Goal: Task Accomplishment & Management: Use online tool/utility

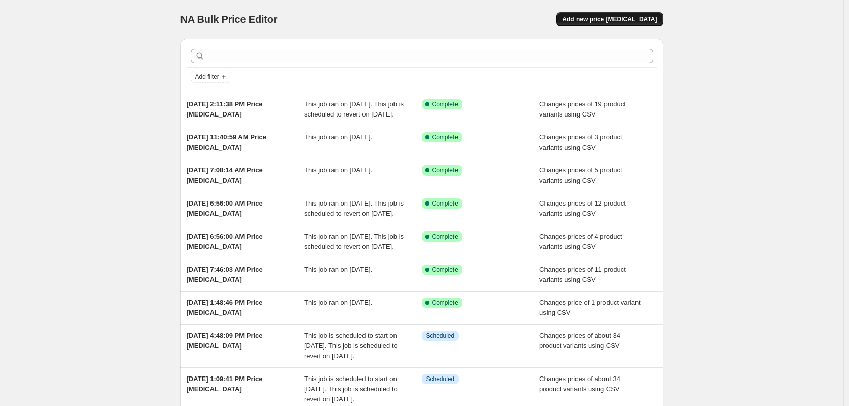
click at [633, 20] on span "Add new price [MEDICAL_DATA]" at bounding box center [610, 19] width 95 height 8
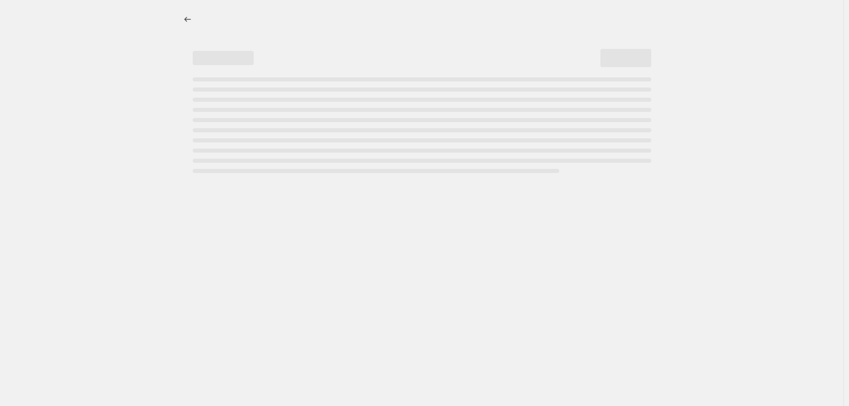
select select "percentage"
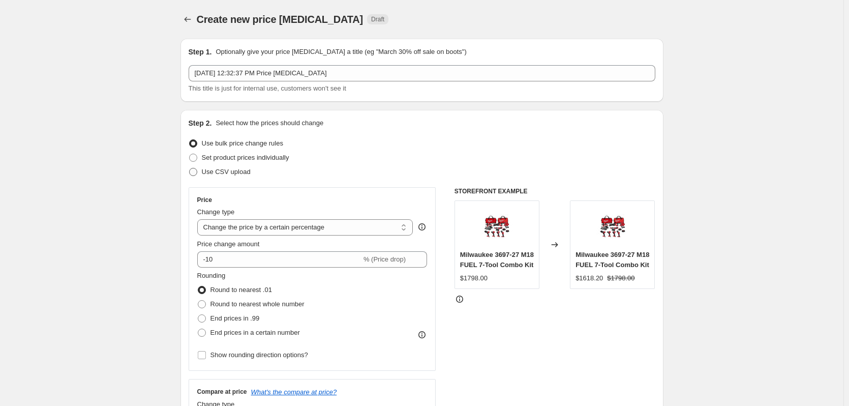
click at [226, 166] on label "Use CSV upload" at bounding box center [220, 172] width 62 height 14
click at [190, 168] on input "Use CSV upload" at bounding box center [189, 168] width 1 height 1
radio input "true"
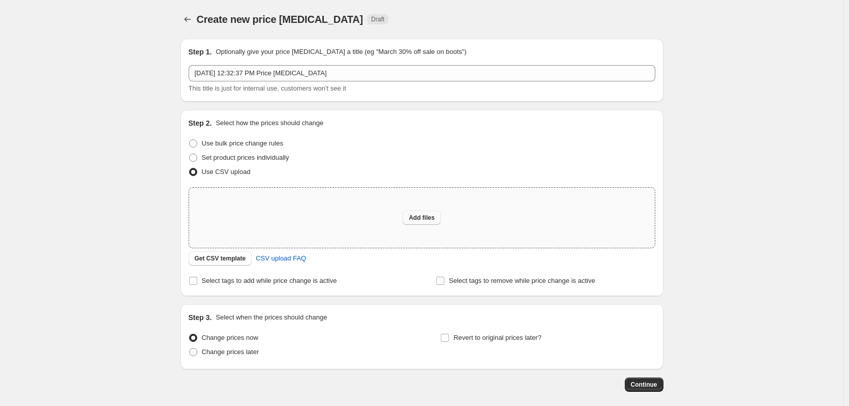
click at [433, 221] on span "Add files" at bounding box center [422, 218] width 26 height 8
type input "C:\fakepath\Makita 1st Oct map A.csv"
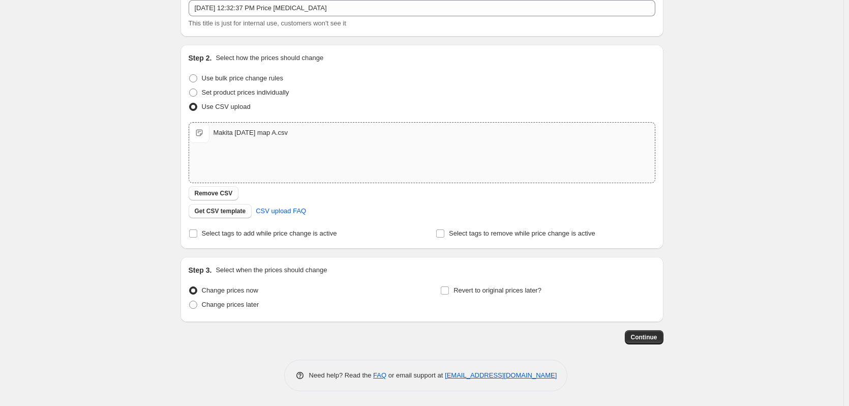
scroll to position [66, 0]
click at [245, 302] on span "Change prices later" at bounding box center [230, 304] width 57 height 8
click at [190, 301] on input "Change prices later" at bounding box center [189, 300] width 1 height 1
radio input "true"
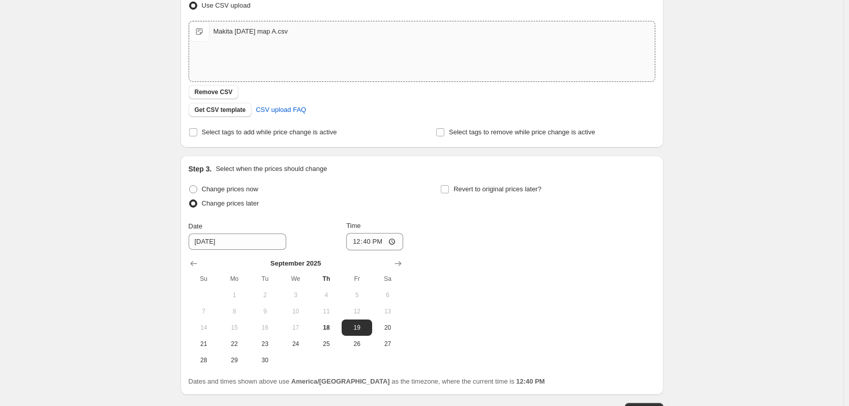
scroll to position [167, 0]
click at [401, 263] on icon "Show next month, October 2025" at bounding box center [398, 262] width 7 height 5
click at [296, 297] on span "1" at bounding box center [295, 294] width 22 height 8
type input "[DATE]"
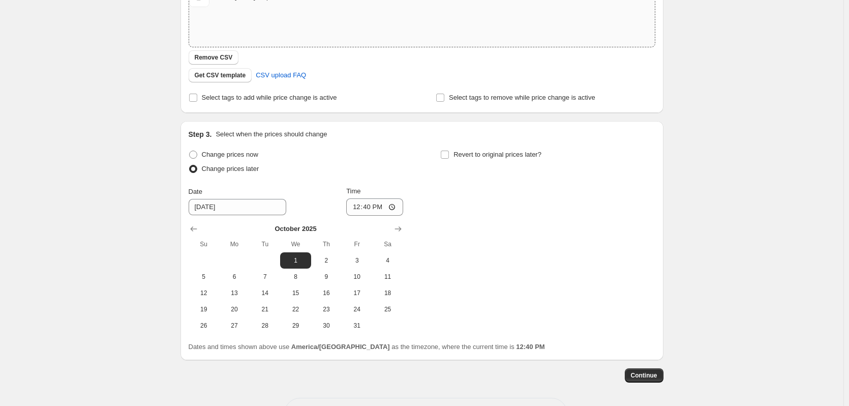
scroll to position [240, 0]
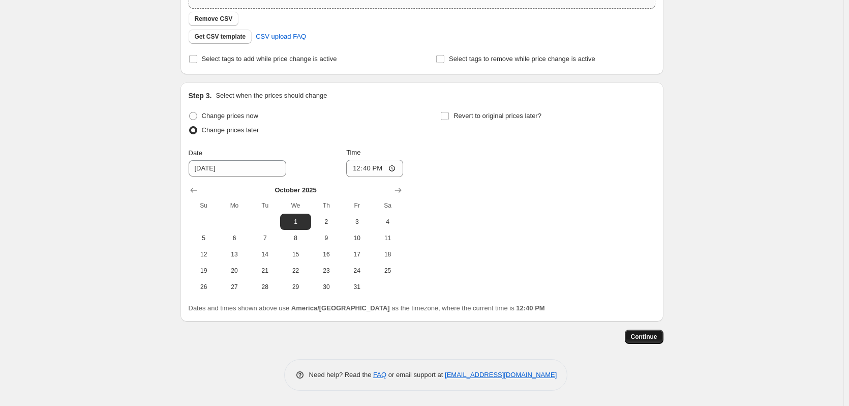
click at [635, 335] on span "Continue" at bounding box center [644, 337] width 26 height 8
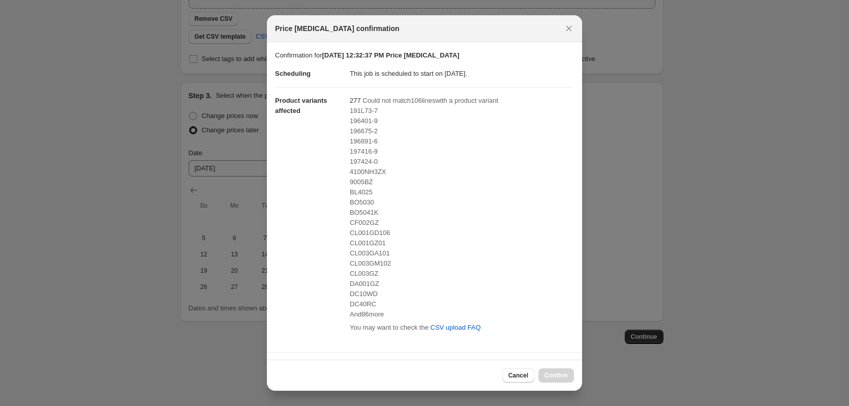
click at [359, 119] on span "196401-9" at bounding box center [364, 121] width 28 height 8
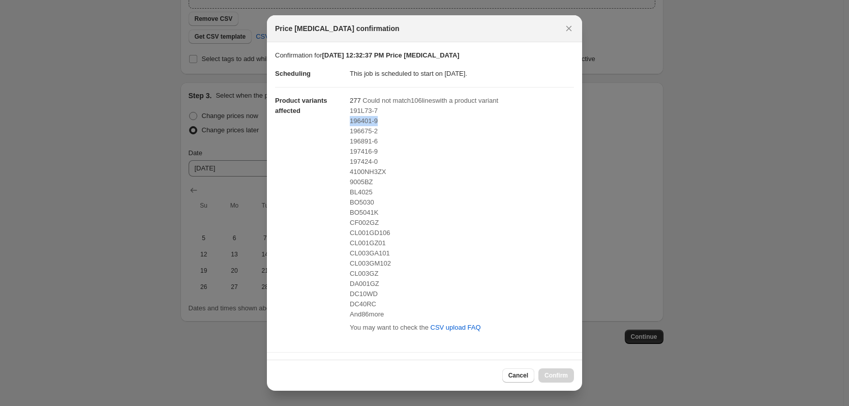
scroll to position [147, 0]
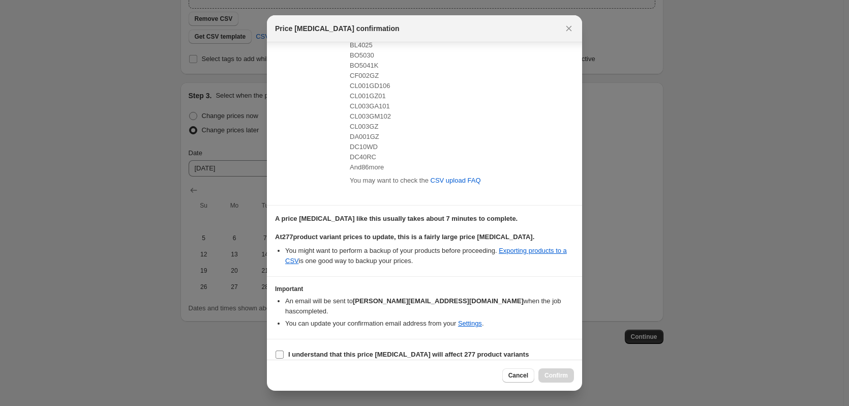
click at [357, 350] on b "I understand that this price change job will affect 277 product variants" at bounding box center [408, 354] width 241 height 8
click at [284, 350] on input "I understand that this price change job will affect 277 product variants" at bounding box center [280, 354] width 8 height 8
checkbox input "true"
click at [563, 377] on span "Confirm" at bounding box center [556, 375] width 23 height 8
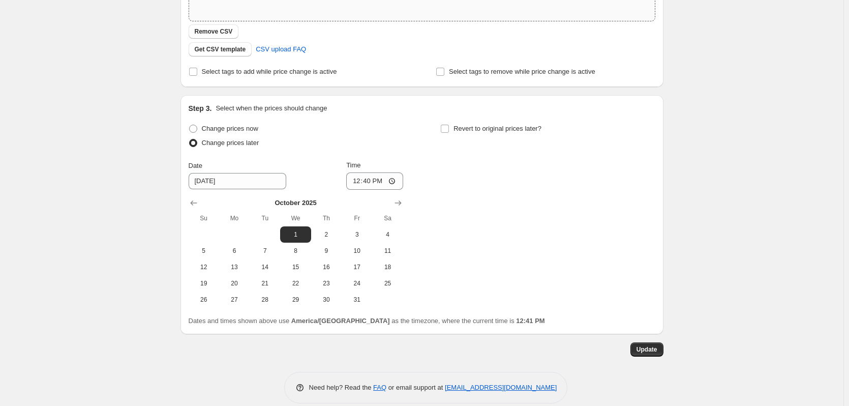
scroll to position [290, 0]
click at [361, 179] on input "12:40" at bounding box center [374, 179] width 57 height 17
type input "00:59"
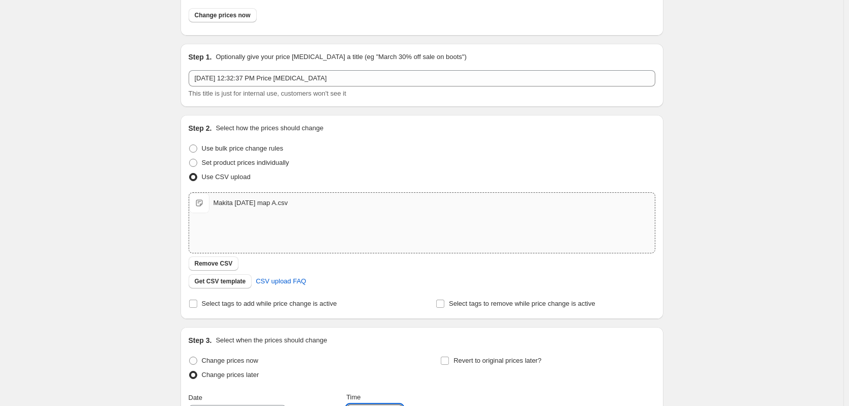
scroll to position [254, 0]
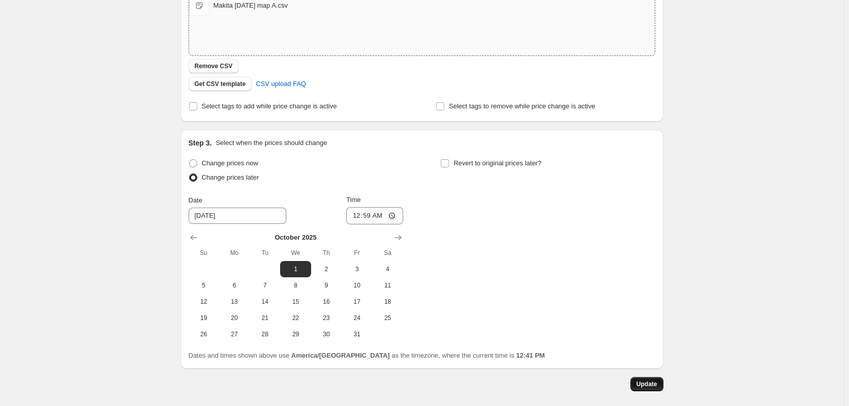
click at [649, 382] on span "Update" at bounding box center [647, 384] width 21 height 8
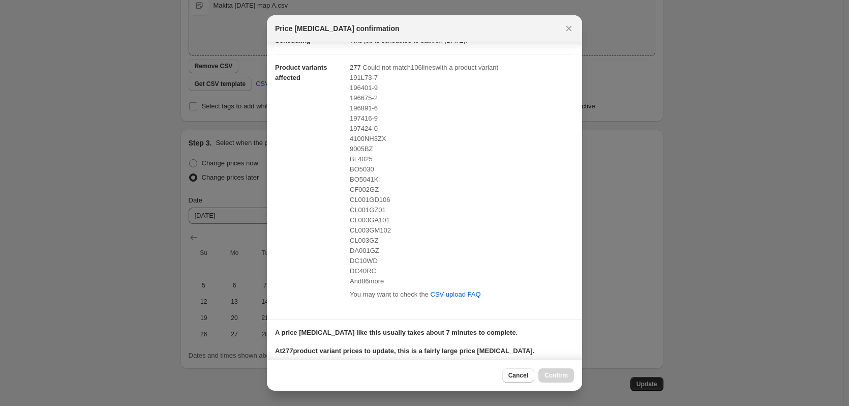
scroll to position [147, 0]
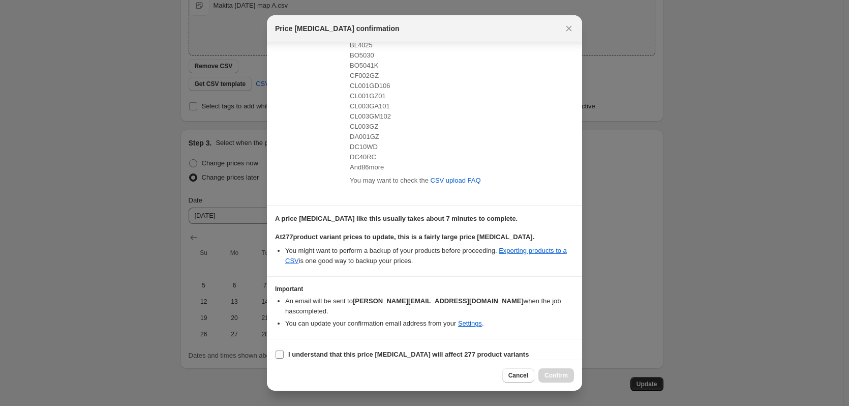
click at [399, 349] on span "I understand that this price change job will affect 277 product variants" at bounding box center [408, 354] width 241 height 10
click at [284, 350] on input "I understand that this price change job will affect 277 product variants" at bounding box center [280, 354] width 8 height 8
checkbox input "true"
click at [507, 376] on button "Cancel" at bounding box center [519, 375] width 32 height 14
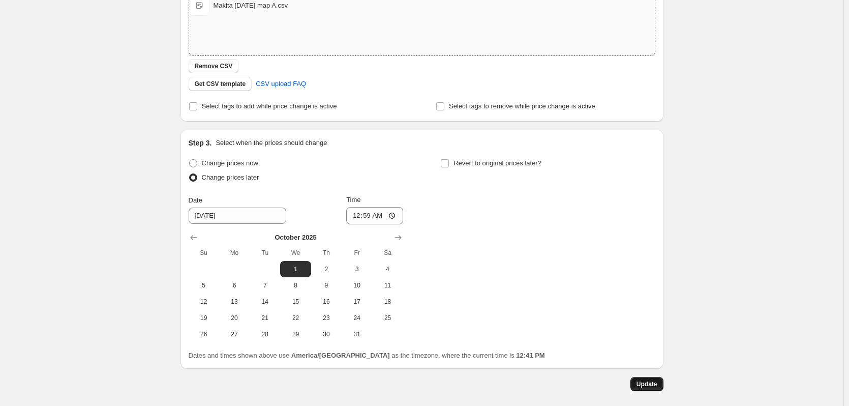
click at [650, 387] on span "Update" at bounding box center [647, 384] width 21 height 8
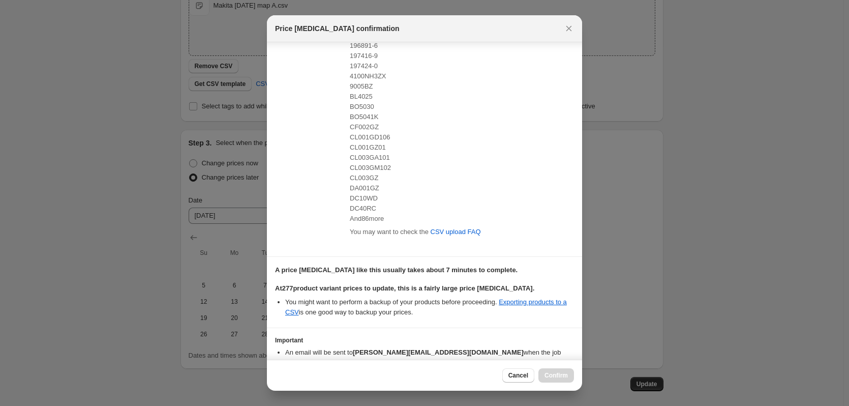
scroll to position [147, 0]
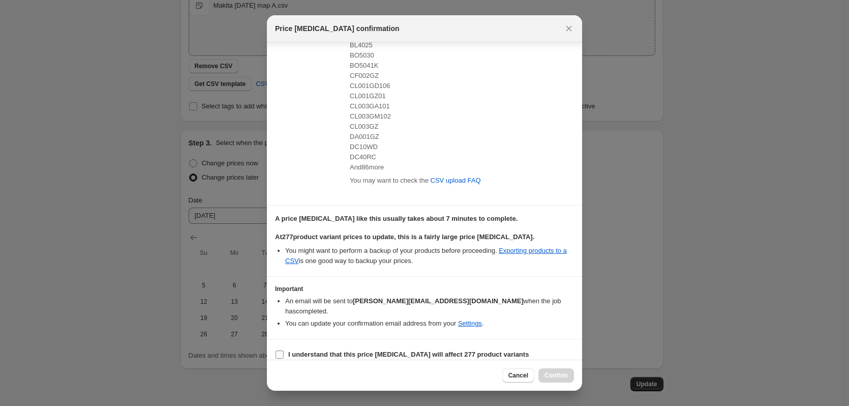
click at [362, 350] on b "I understand that this price change job will affect 277 product variants" at bounding box center [408, 354] width 241 height 8
click at [284, 350] on input "I understand that this price change job will affect 277 product variants" at bounding box center [280, 354] width 8 height 8
checkbox input "true"
click at [559, 374] on span "Confirm" at bounding box center [556, 375] width 23 height 8
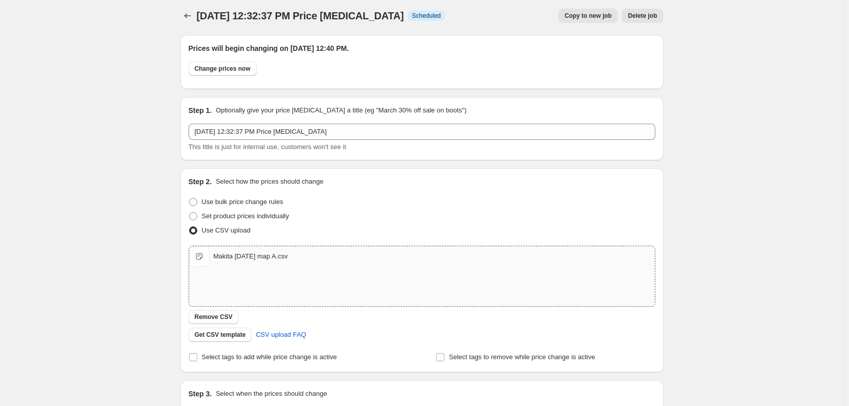
scroll to position [0, 0]
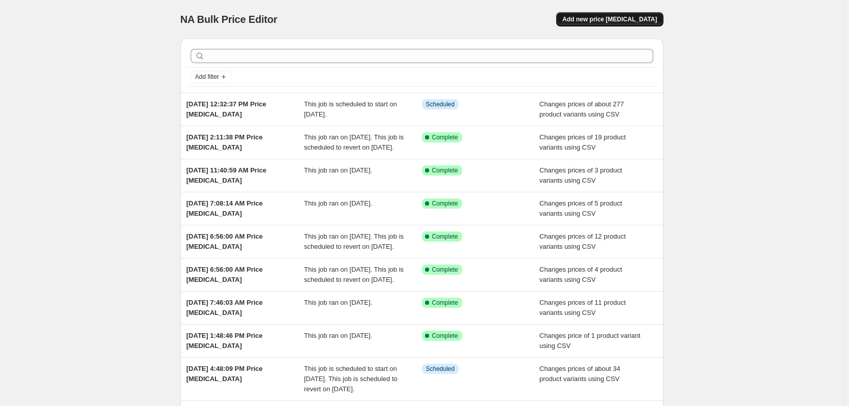
click at [642, 22] on span "Add new price [MEDICAL_DATA]" at bounding box center [610, 19] width 95 height 8
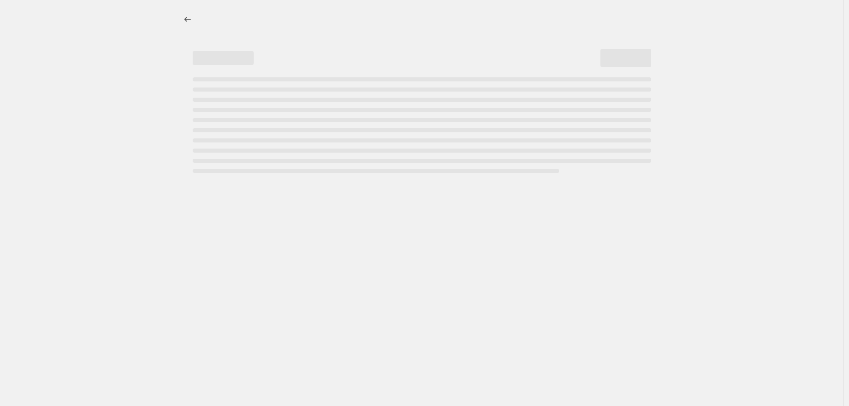
select select "percentage"
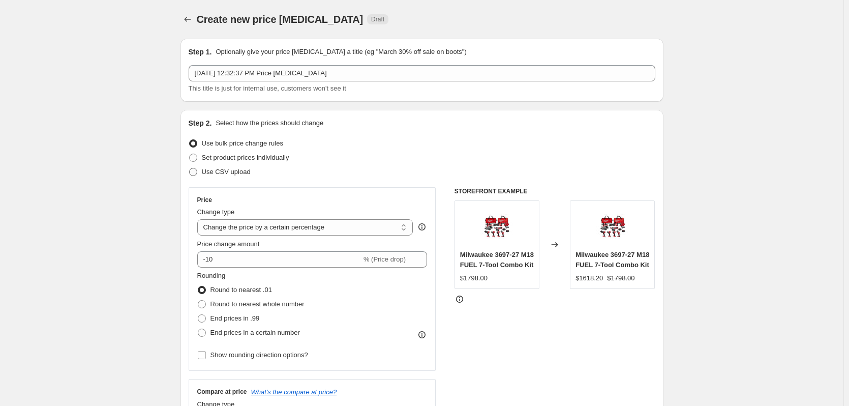
click at [239, 174] on span "Use CSV upload" at bounding box center [226, 172] width 49 height 8
click at [190, 168] on input "Use CSV upload" at bounding box center [189, 168] width 1 height 1
radio input "true"
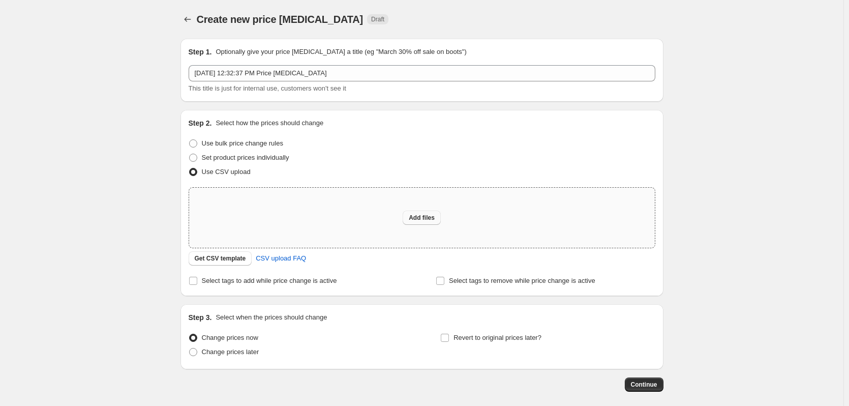
click at [426, 217] on span "Add files" at bounding box center [422, 218] width 26 height 8
type input "C:\fakepath\Makita 1st Oct map b.csv"
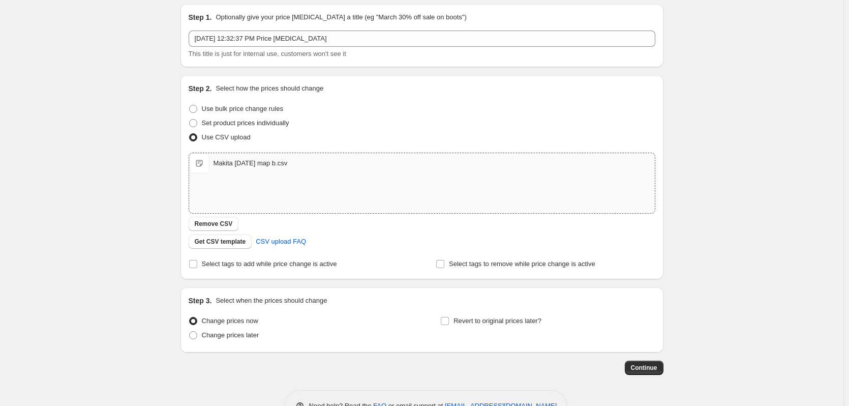
scroll to position [66, 0]
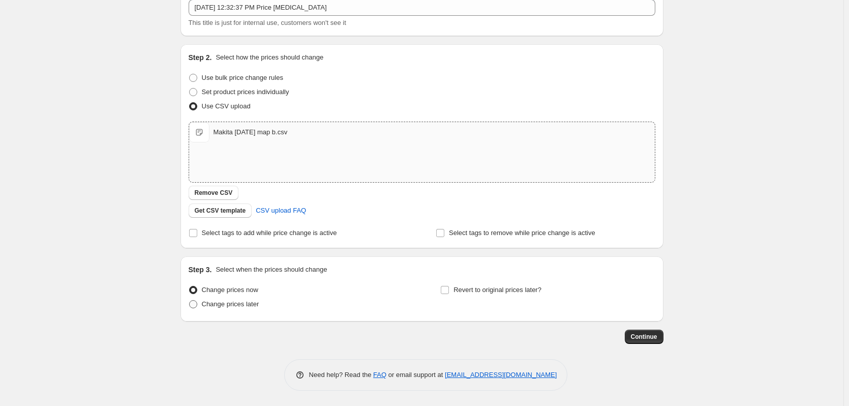
click at [230, 304] on span "Change prices later" at bounding box center [230, 304] width 57 height 8
click at [190, 301] on input "Change prices later" at bounding box center [189, 300] width 1 height 1
radio input "true"
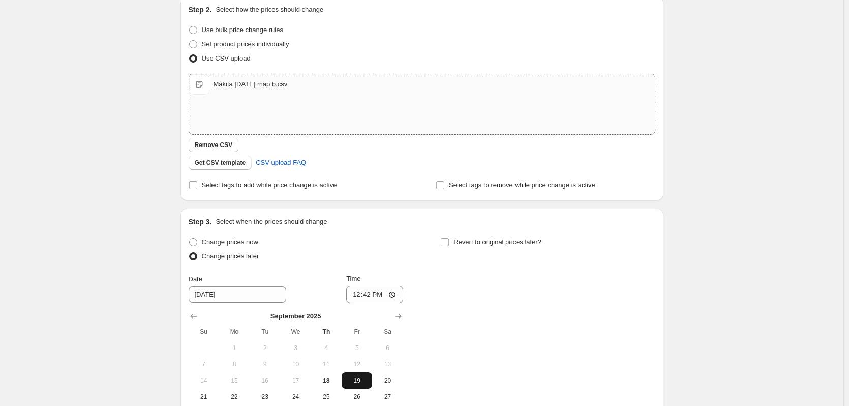
scroll to position [167, 0]
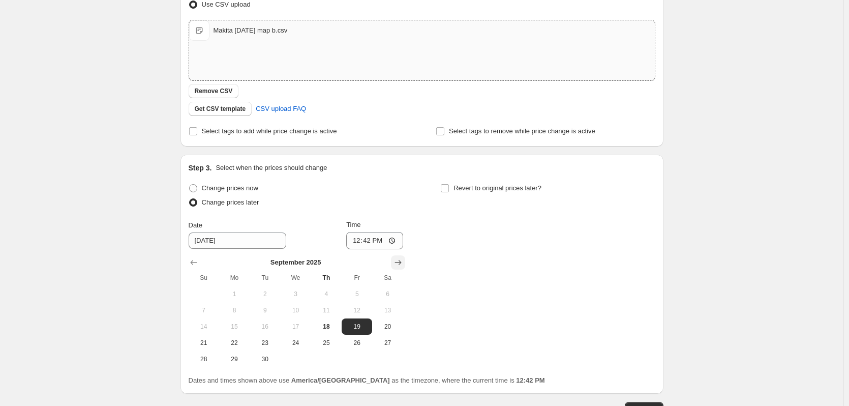
click at [401, 266] on icon "Show next month, October 2025" at bounding box center [398, 262] width 10 height 10
click at [299, 297] on span "1" at bounding box center [295, 294] width 22 height 8
type input "[DATE]"
click at [358, 242] on input "12:42" at bounding box center [374, 240] width 57 height 17
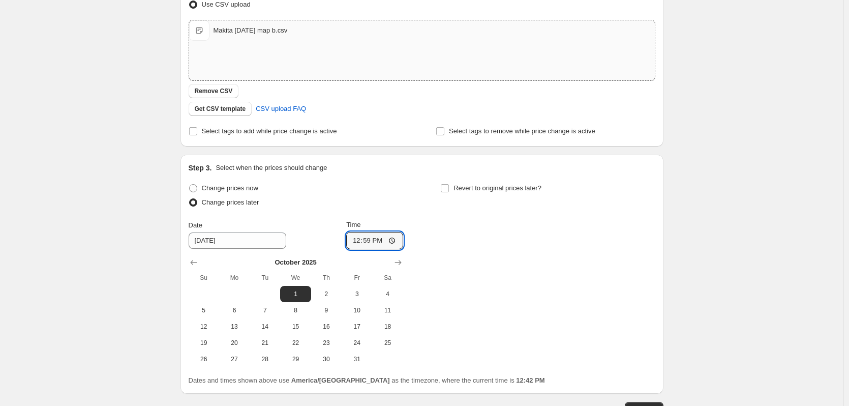
type input "00:59"
click at [477, 285] on div "Change prices now Change prices later Date 10/1/2025 Time 00:59 October 2025 Su…" at bounding box center [422, 274] width 467 height 186
click at [485, 193] on label "Revert to original prices later?" at bounding box center [490, 188] width 101 height 14
click at [449, 192] on input "Revert to original prices later?" at bounding box center [445, 188] width 8 height 8
checkbox input "true"
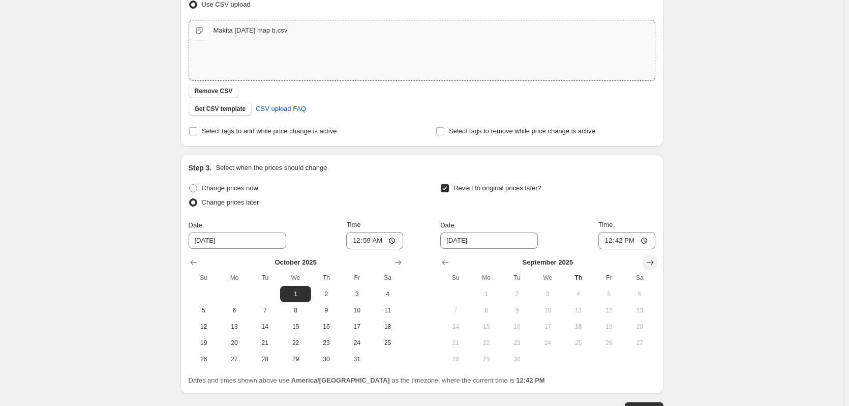
click at [656, 262] on icon "Show next month, October 2025" at bounding box center [650, 262] width 10 height 10
click at [656, 262] on icon "Show next month, November 2025" at bounding box center [650, 262] width 10 height 10
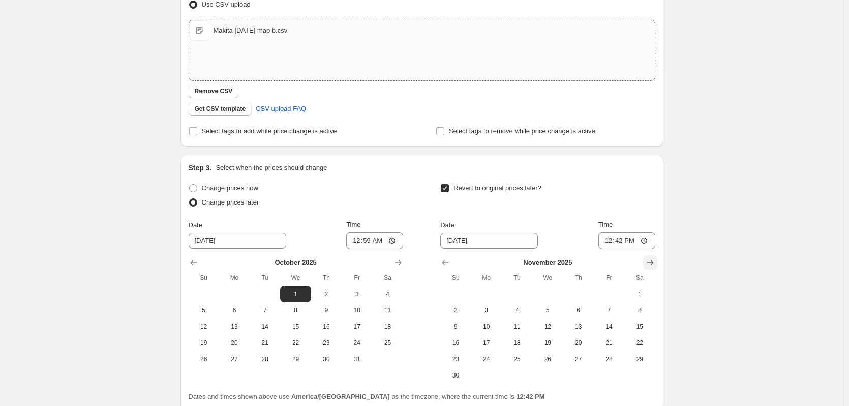
click at [656, 262] on icon "Show next month, December 2025" at bounding box center [650, 262] width 10 height 10
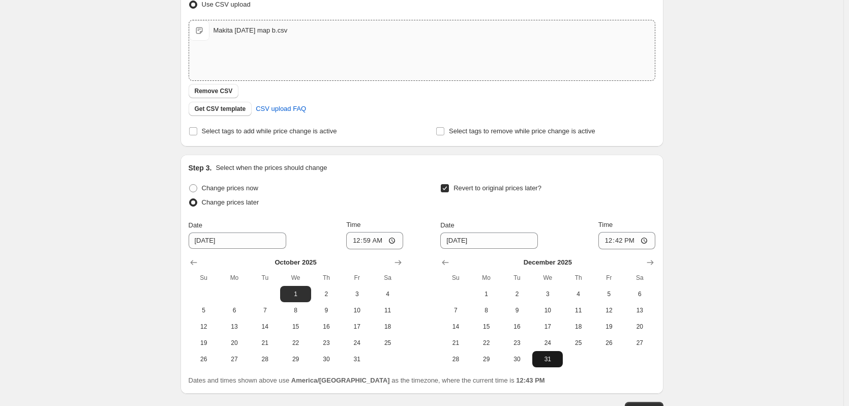
click at [544, 357] on span "31" at bounding box center [548, 359] width 22 height 8
type input "[DATE]"
click at [610, 241] on input "12:42" at bounding box center [627, 240] width 57 height 17
type input "12:59"
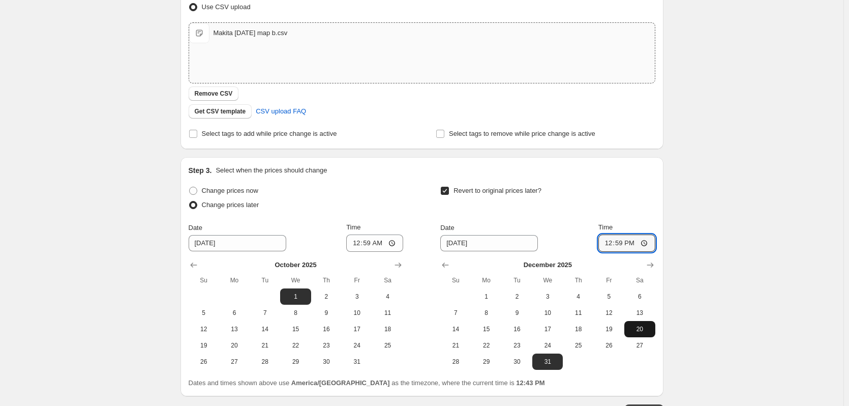
scroll to position [240, 0]
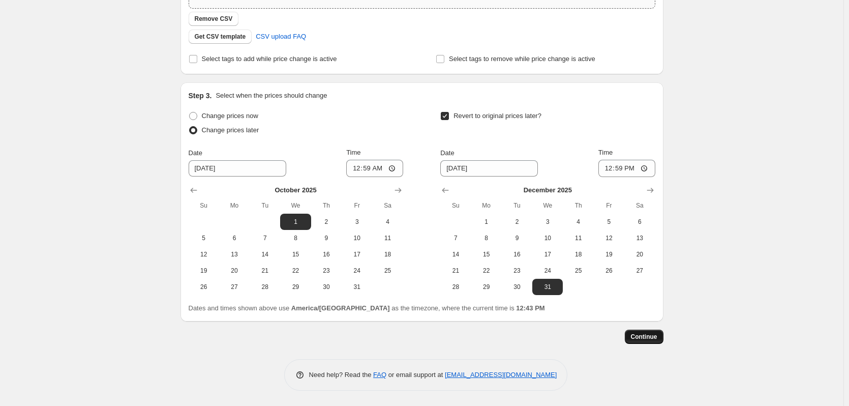
click at [658, 336] on span "Continue" at bounding box center [644, 337] width 26 height 8
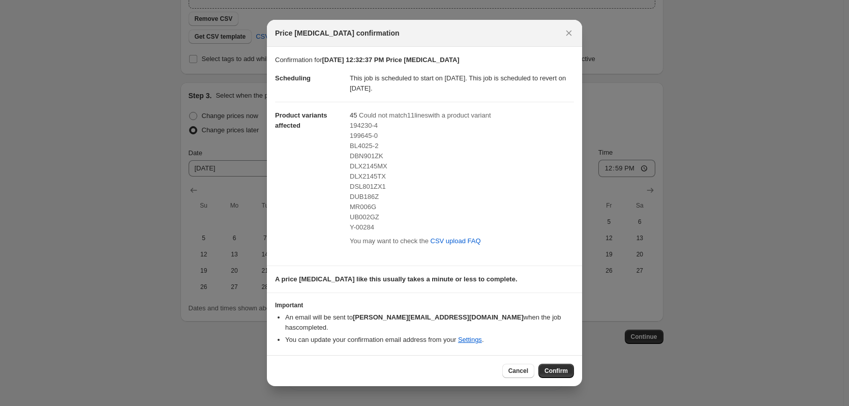
click at [364, 167] on span "DLX2145MX" at bounding box center [369, 166] width 38 height 8
click at [568, 367] on span "Confirm" at bounding box center [556, 371] width 23 height 8
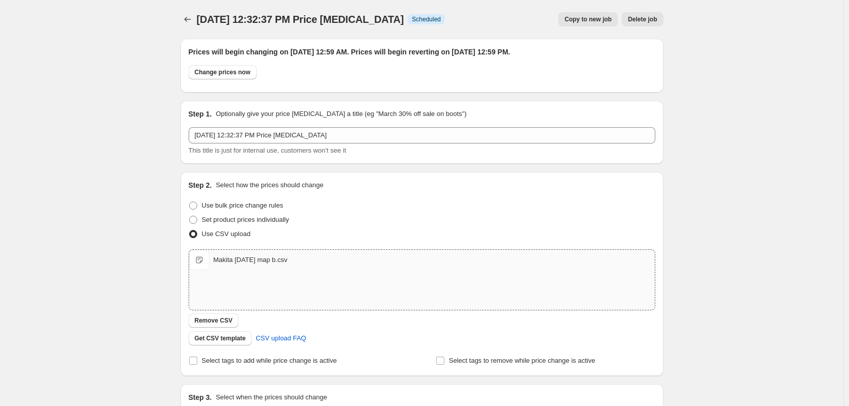
scroll to position [240, 0]
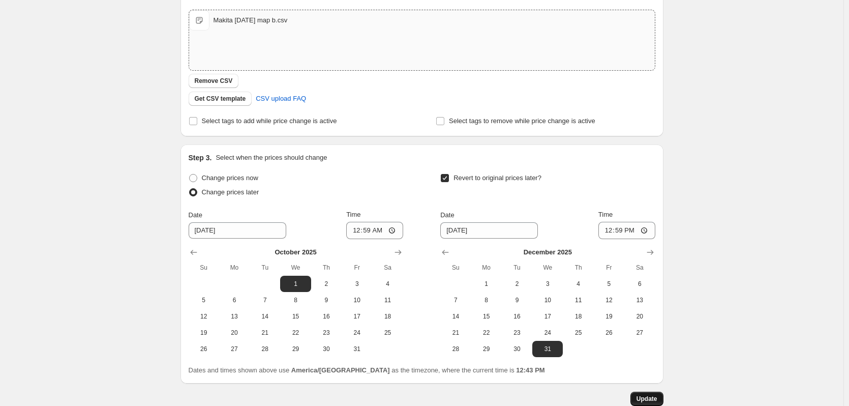
click at [652, 395] on span "Update" at bounding box center [647, 399] width 21 height 8
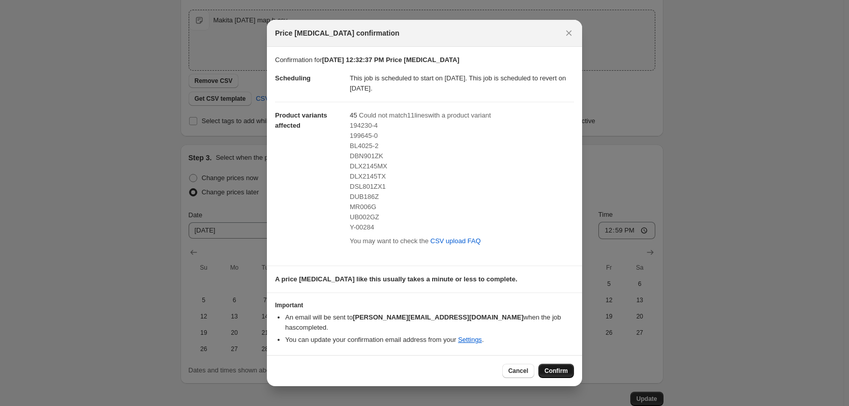
click at [556, 367] on span "Confirm" at bounding box center [556, 371] width 23 height 8
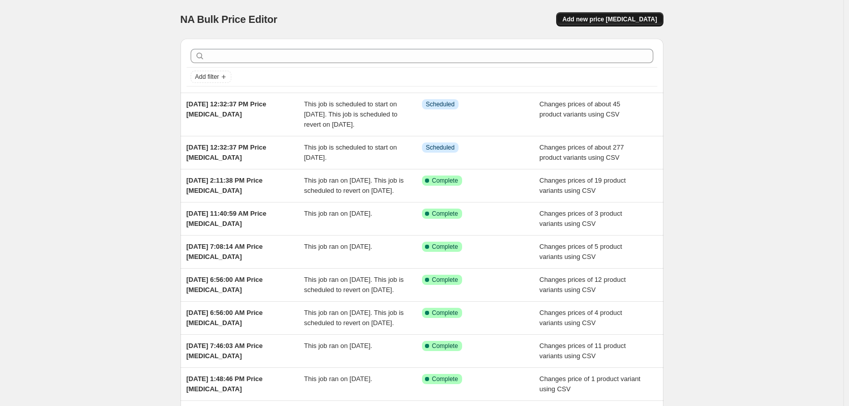
click at [613, 19] on span "Add new price [MEDICAL_DATA]" at bounding box center [610, 19] width 95 height 8
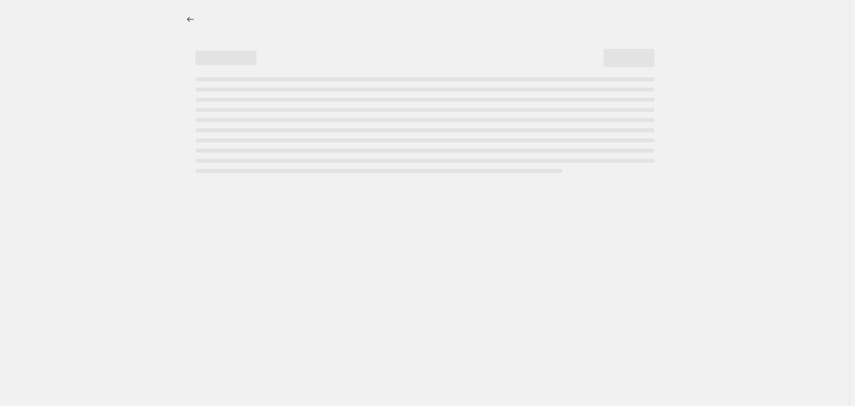
select select "percentage"
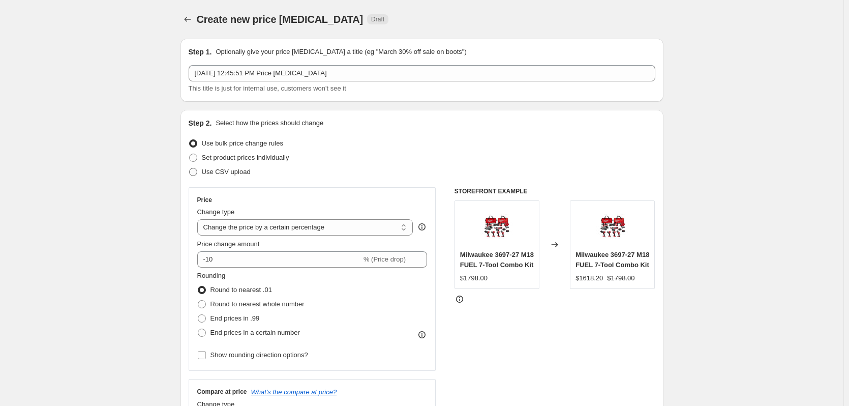
click at [238, 169] on span "Use CSV upload" at bounding box center [226, 172] width 49 height 8
click at [190, 168] on input "Use CSV upload" at bounding box center [189, 168] width 1 height 1
radio input "true"
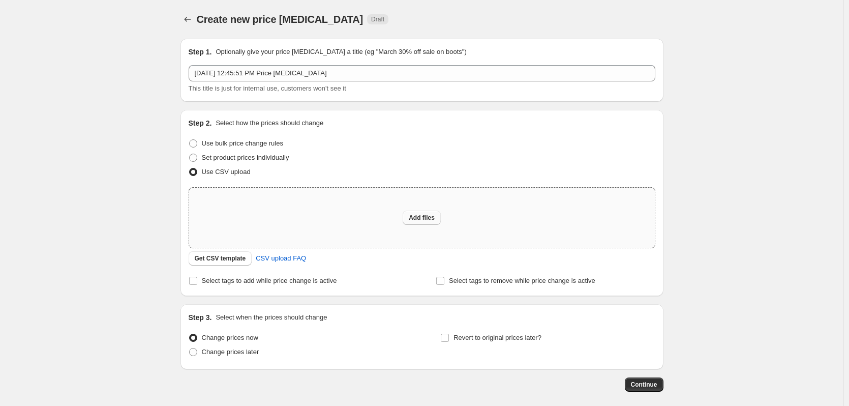
click at [433, 220] on span "Add files" at bounding box center [422, 218] width 26 height 8
type input "C:\fakepath\csv_template 1.csv"
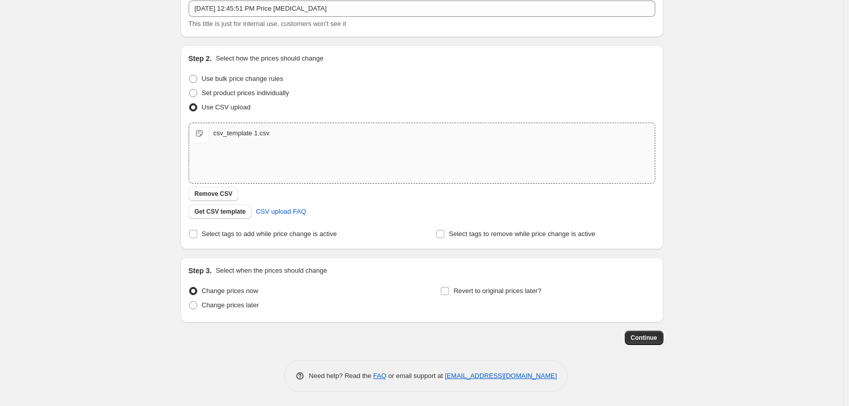
scroll to position [66, 0]
click at [240, 303] on span "Change prices later" at bounding box center [230, 304] width 57 height 8
click at [190, 301] on input "Change prices later" at bounding box center [189, 300] width 1 height 1
radio input "true"
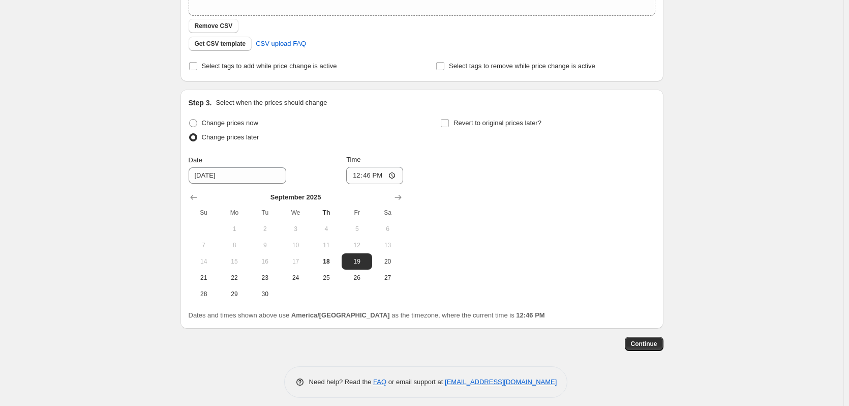
scroll to position [240, 0]
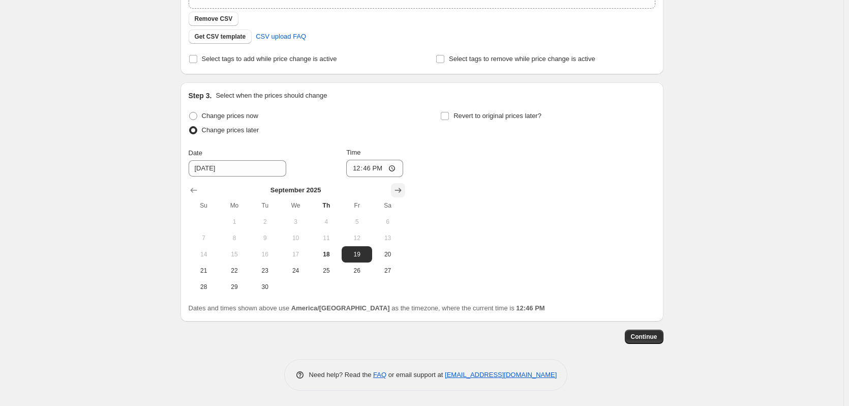
click at [399, 191] on icon "Show next month, October 2025" at bounding box center [398, 190] width 10 height 10
click at [299, 225] on span "1" at bounding box center [295, 222] width 22 height 8
type input "[DATE]"
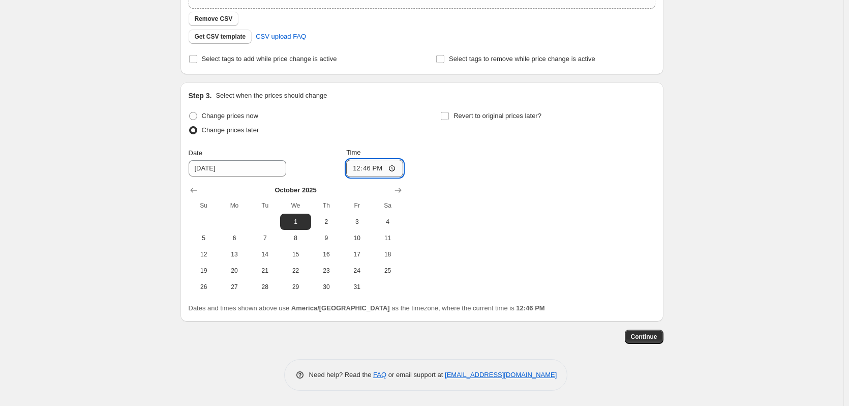
click at [359, 169] on input "12:46" at bounding box center [374, 168] width 57 height 17
type input "00:59"
click at [465, 116] on span "Revert to original prices later?" at bounding box center [498, 116] width 88 height 8
click at [449, 116] on input "Revert to original prices later?" at bounding box center [445, 116] width 8 height 8
checkbox input "true"
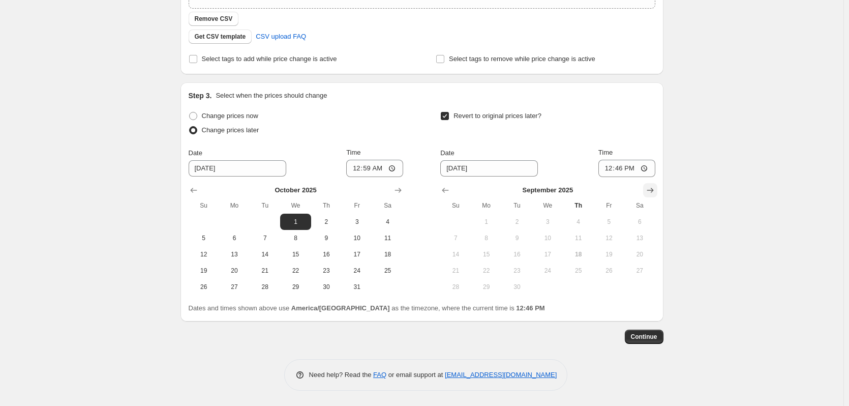
click at [650, 191] on icon "Show next month, October 2025" at bounding box center [650, 190] width 10 height 10
click at [650, 191] on icon "Show next month, November 2025" at bounding box center [650, 190] width 10 height 10
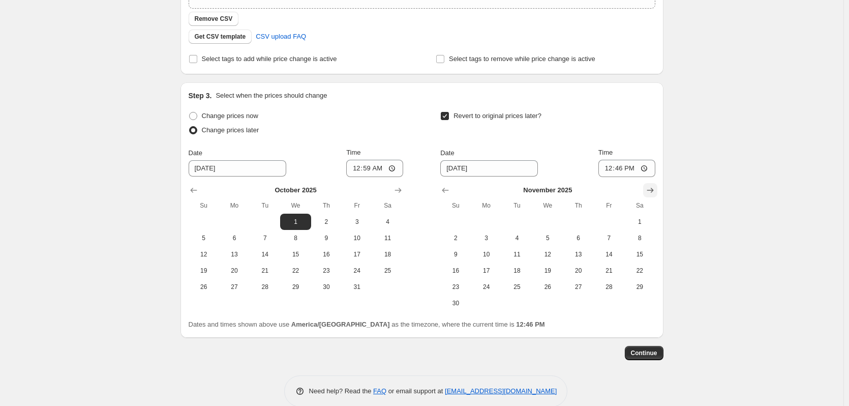
click at [650, 191] on icon "Show next month, December 2025" at bounding box center [650, 190] width 10 height 10
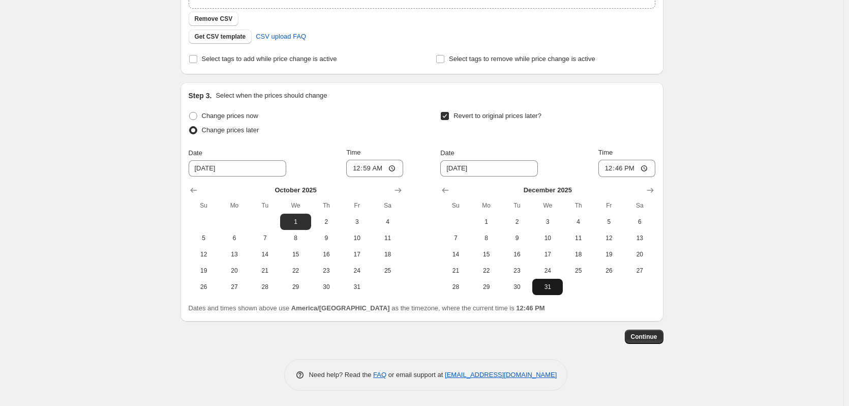
click at [558, 285] on span "31" at bounding box center [548, 287] width 22 height 8
type input "[DATE]"
click at [610, 172] on input "12:46" at bounding box center [627, 168] width 57 height 17
type input "12:59"
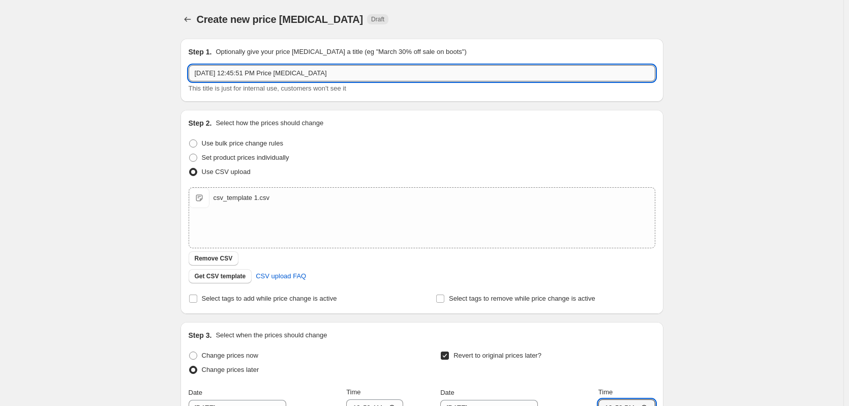
click at [344, 74] on input "[DATE] 12:45:51 PM Price [MEDICAL_DATA]" at bounding box center [422, 73] width 467 height 16
paste input "Bonus"
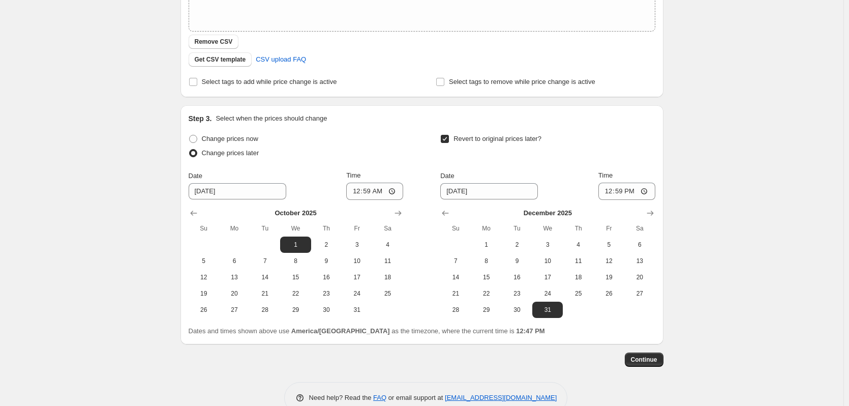
scroll to position [240, 0]
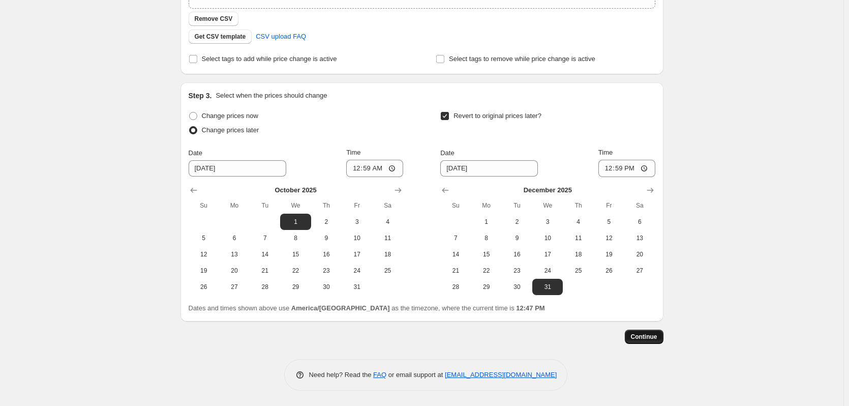
type input "[DATE] 12:45:51 PM Price [MEDICAL_DATA] ( Bonus item - price only updated )"
click at [641, 335] on span "Continue" at bounding box center [644, 337] width 26 height 8
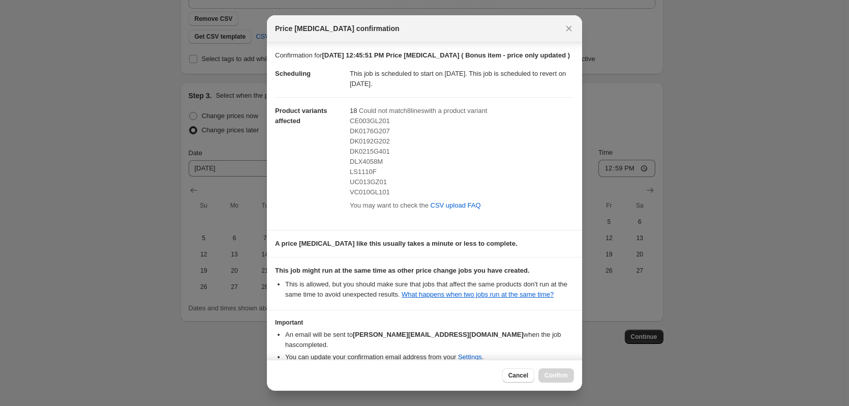
scroll to position [54, 0]
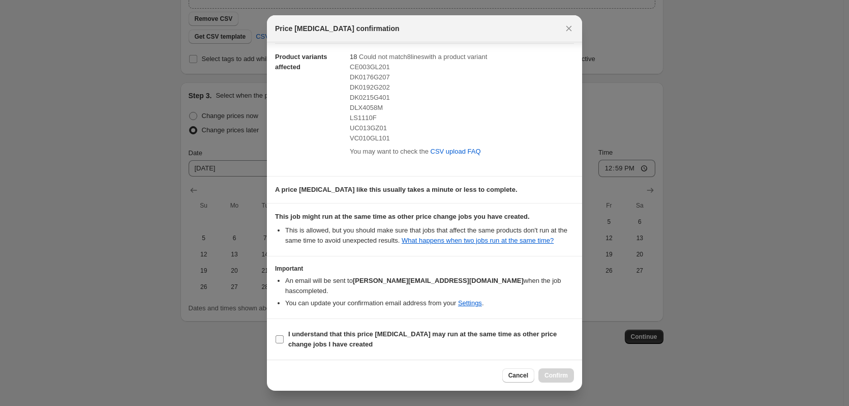
click at [380, 332] on b "I understand that this price [MEDICAL_DATA] may run at the same time as other p…" at bounding box center [422, 339] width 269 height 18
click at [284, 335] on input "I understand that this price [MEDICAL_DATA] may run at the same time as other p…" at bounding box center [280, 339] width 8 height 8
checkbox input "true"
click at [553, 376] on span "Confirm" at bounding box center [556, 375] width 23 height 8
